Goal: Task Accomplishment & Management: Use online tool/utility

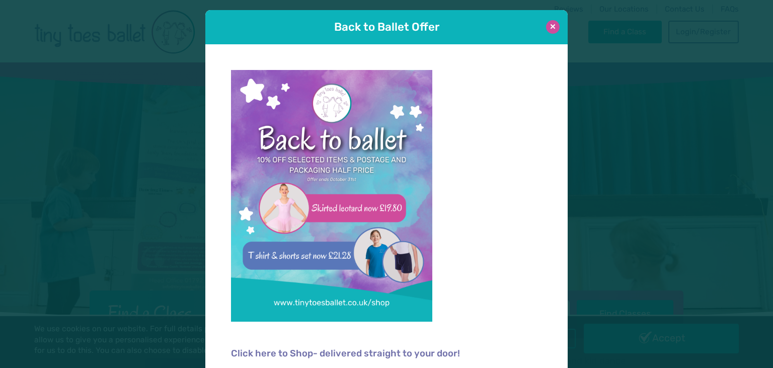
click at [553, 27] on button at bounding box center [553, 27] width 14 height 14
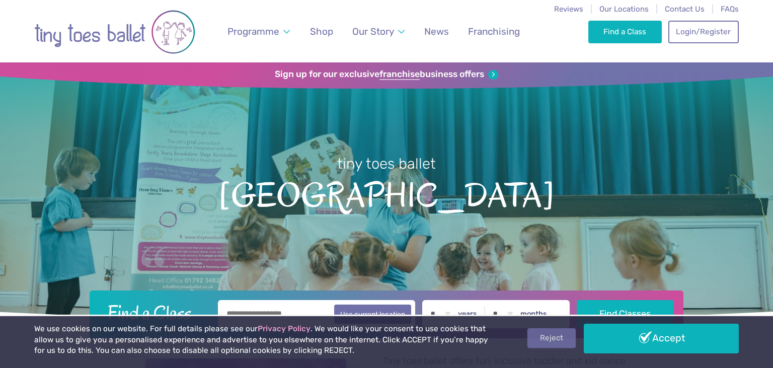
click at [560, 338] on link "Reject" at bounding box center [552, 337] width 48 height 19
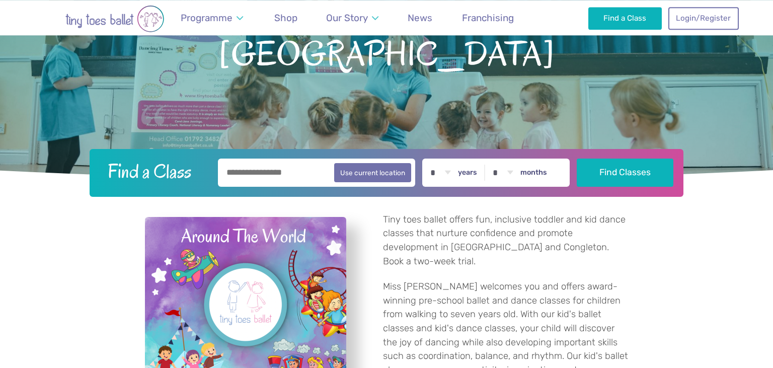
scroll to position [141, 0]
click at [547, 177] on label "months" at bounding box center [534, 172] width 27 height 9
click at [519, 177] on select "* * * * * * * * * * ** **" at bounding box center [502, 173] width 31 height 28
click at [533, 172] on div "* * * * * * * * * * ** ** ** years * * * * * * * * * * ** ** months" at bounding box center [496, 173] width 148 height 28
click at [487, 159] on select "* * * * * * * * * * ** **" at bounding box center [502, 173] width 31 height 28
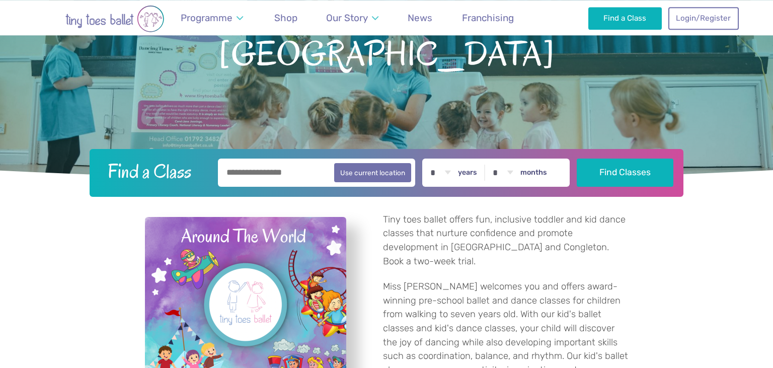
select select "*"
click option "*" at bounding box center [0, 0] width 0 height 0
click at [599, 170] on button "Find Classes" at bounding box center [625, 172] width 97 height 28
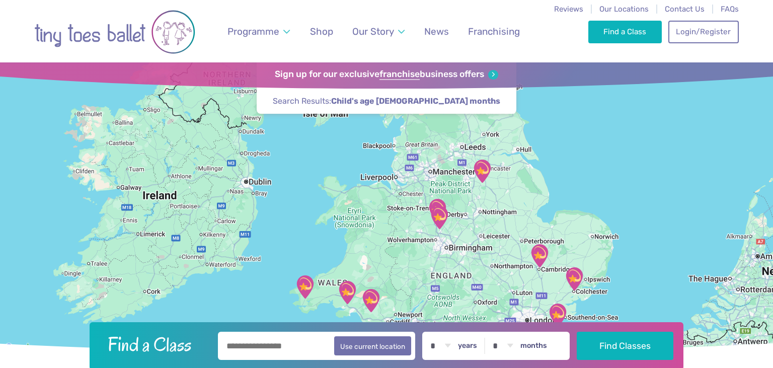
click at [463, 228] on div at bounding box center [386, 208] width 773 height 292
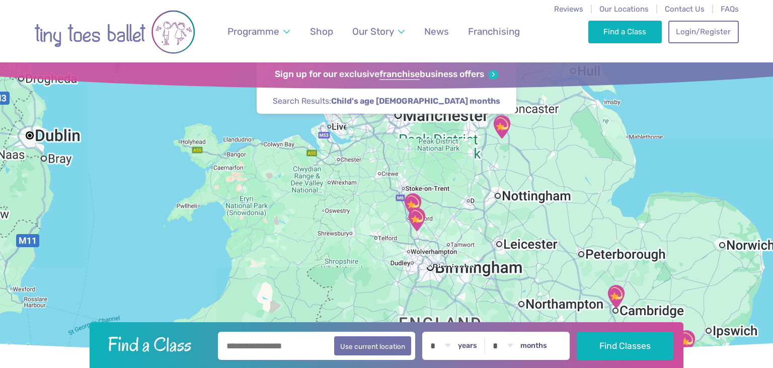
click at [438, 203] on div at bounding box center [386, 208] width 773 height 292
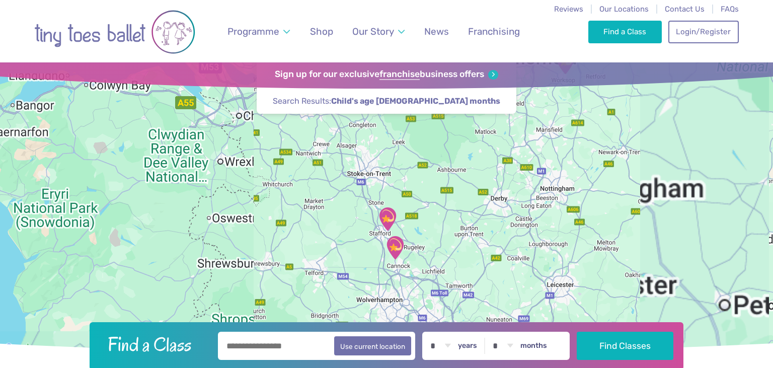
click at [427, 224] on div at bounding box center [386, 208] width 773 height 292
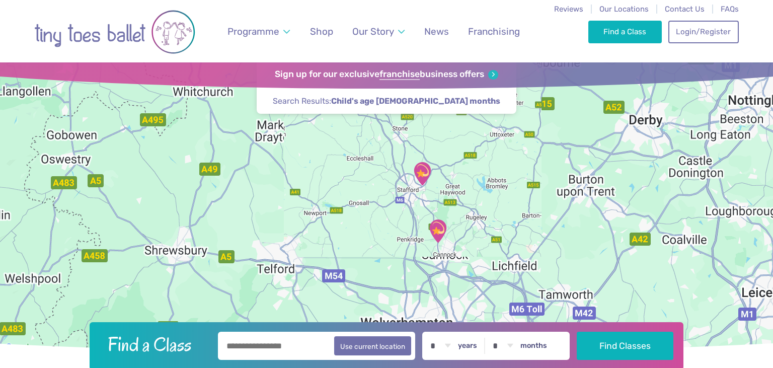
drag, startPoint x: 399, startPoint y: 239, endPoint x: 472, endPoint y: 150, distance: 114.8
click at [472, 150] on div at bounding box center [386, 208] width 773 height 292
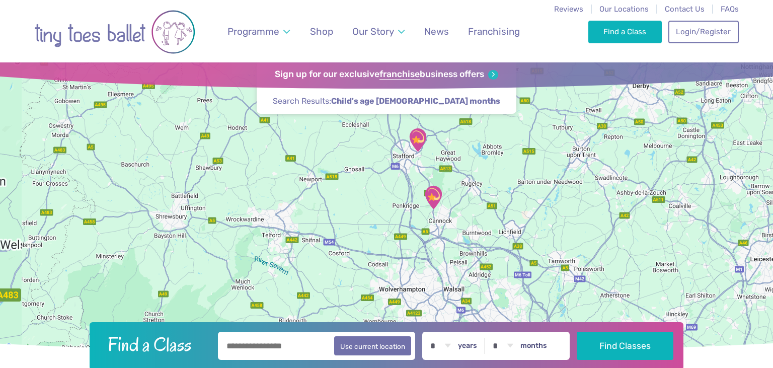
click at [421, 142] on img "Tiny Toes Ballet Dance Studio" at bounding box center [417, 139] width 25 height 25
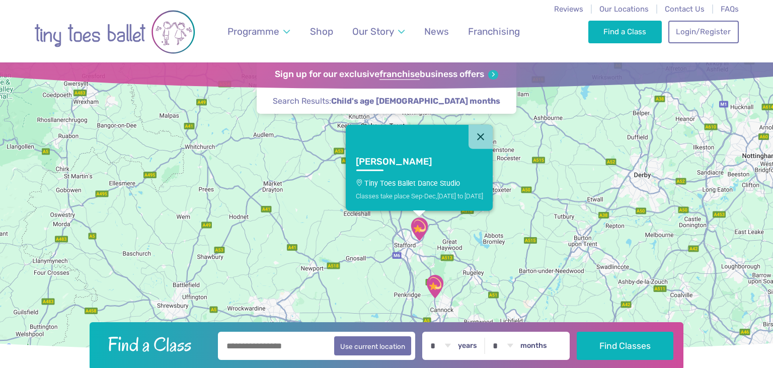
drag, startPoint x: 507, startPoint y: 198, endPoint x: 508, endPoint y: 233, distance: 34.3
click at [508, 233] on div "Stafford Tiny Toes Ballet Dance Studio Classes take place Sep-Dec, Thursday to …" at bounding box center [386, 208] width 773 height 292
click at [368, 156] on h3 "Stafford" at bounding box center [410, 162] width 109 height 12
click at [493, 137] on button "Close" at bounding box center [481, 136] width 24 height 24
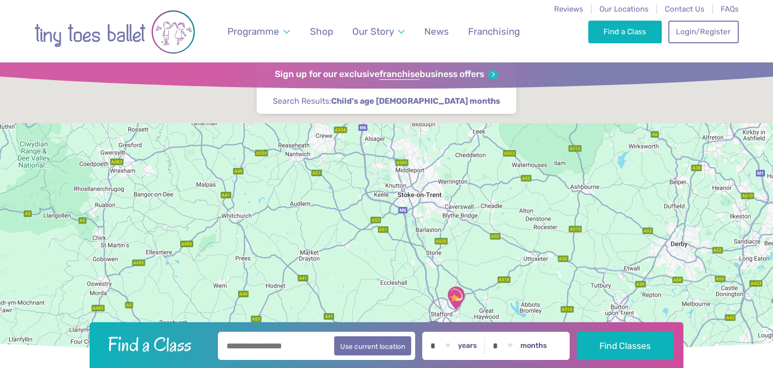
drag, startPoint x: 437, startPoint y: 156, endPoint x: 490, endPoint y: 298, distance: 151.7
click at [490, 298] on div at bounding box center [386, 208] width 773 height 292
